Goal: Information Seeking & Learning: Learn about a topic

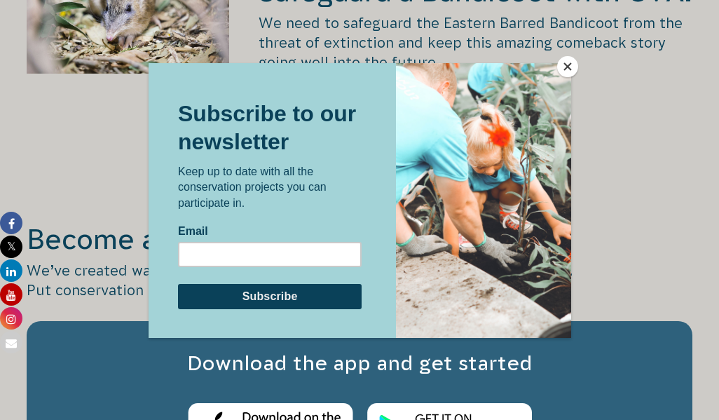
scroll to position [2343, 0]
click at [557, 68] on button "Close" at bounding box center [567, 66] width 21 height 21
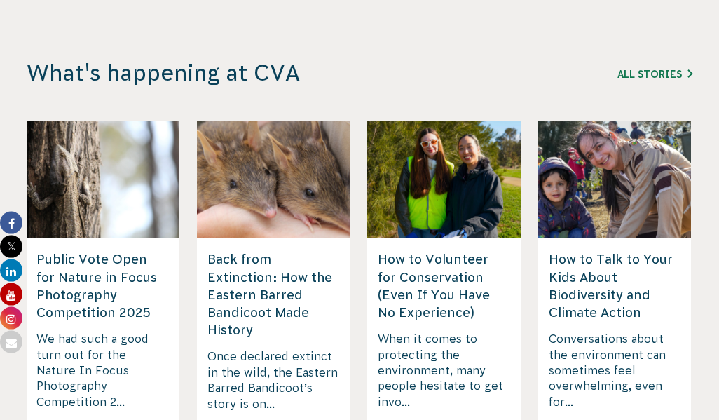
scroll to position [3716, 0]
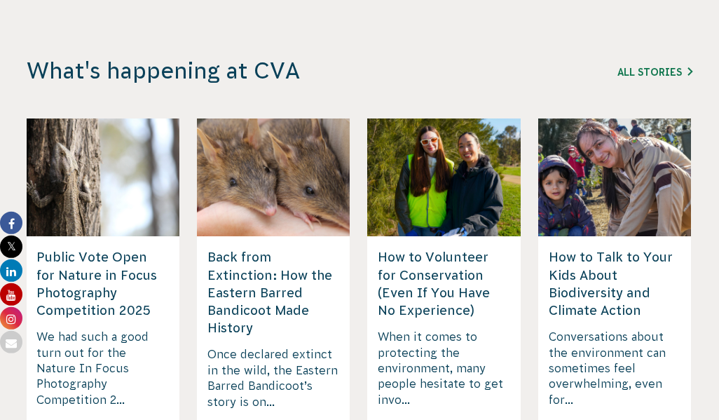
click at [451, 248] on h5 "How to Volunteer for Conservation (Even If You Have No Experience)" at bounding box center [444, 283] width 132 height 71
click at [423, 379] on div "How to Volunteer for Conservation (Even If You Have No Experience) When it come…" at bounding box center [443, 369] width 153 height 266
click at [469, 248] on h5 "How to Volunteer for Conservation (Even If You Have No Experience)" at bounding box center [444, 283] width 132 height 71
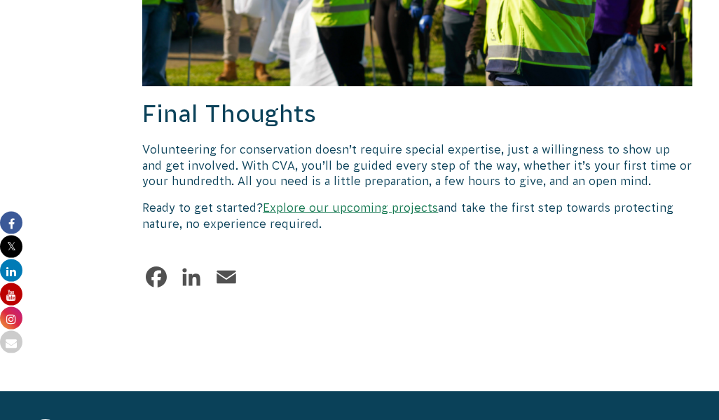
scroll to position [2154, 0]
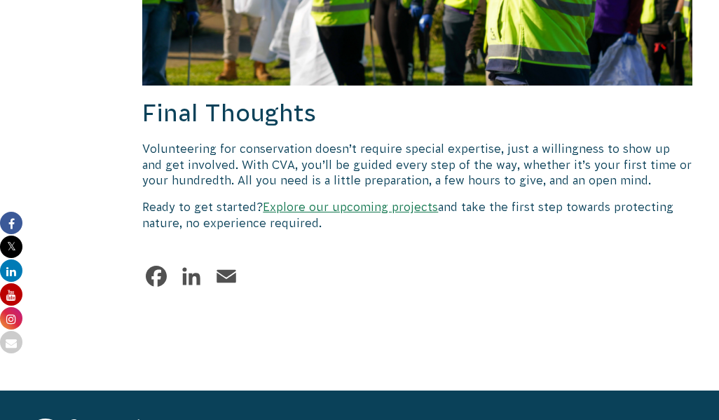
click at [390, 200] on link "Explore our upcoming projects" at bounding box center [350, 206] width 175 height 13
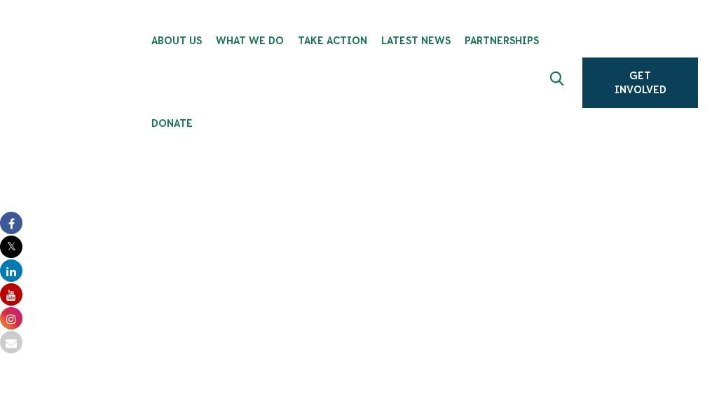
scroll to position [4069, 0]
